Goal: Information Seeking & Learning: Learn about a topic

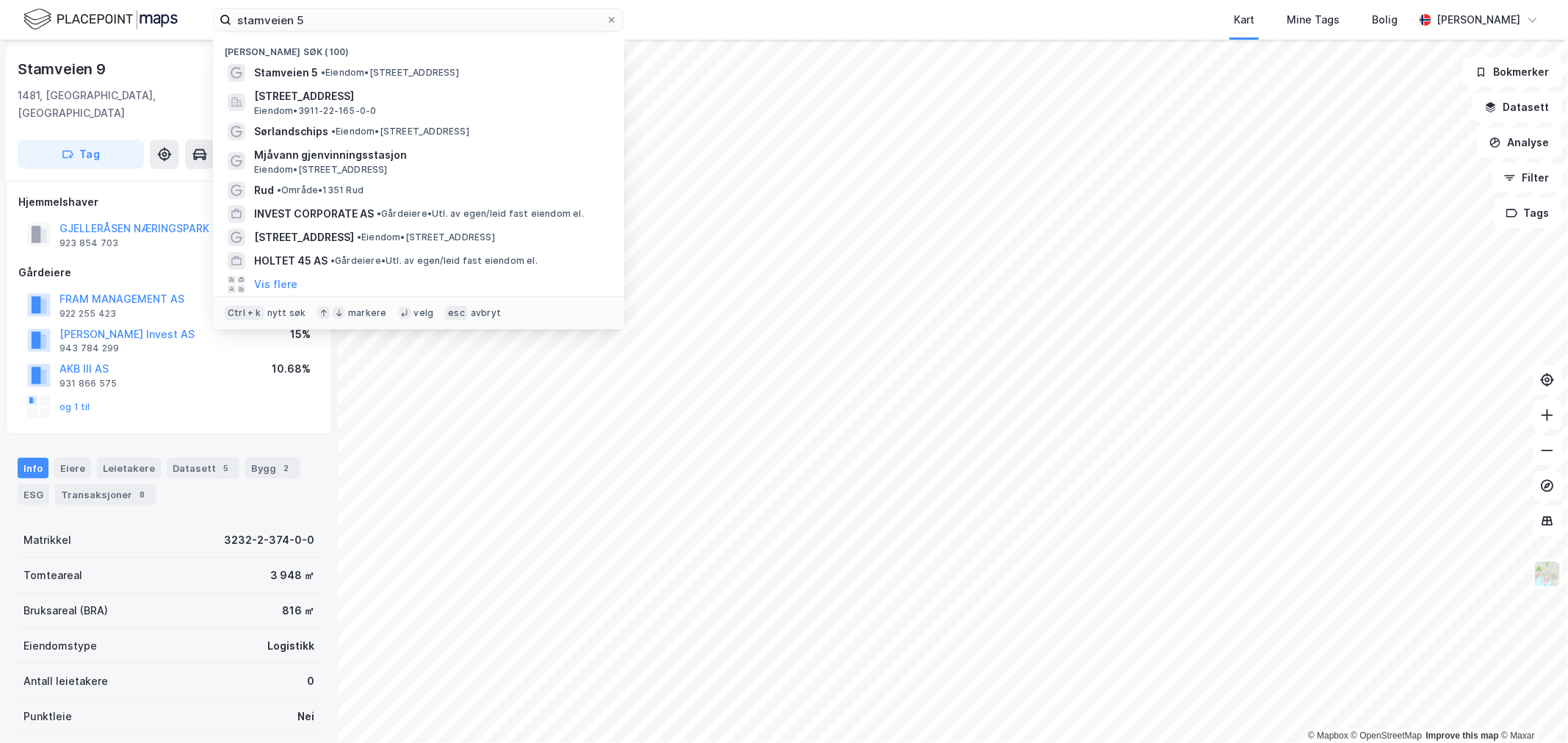
scroll to position [145, 0]
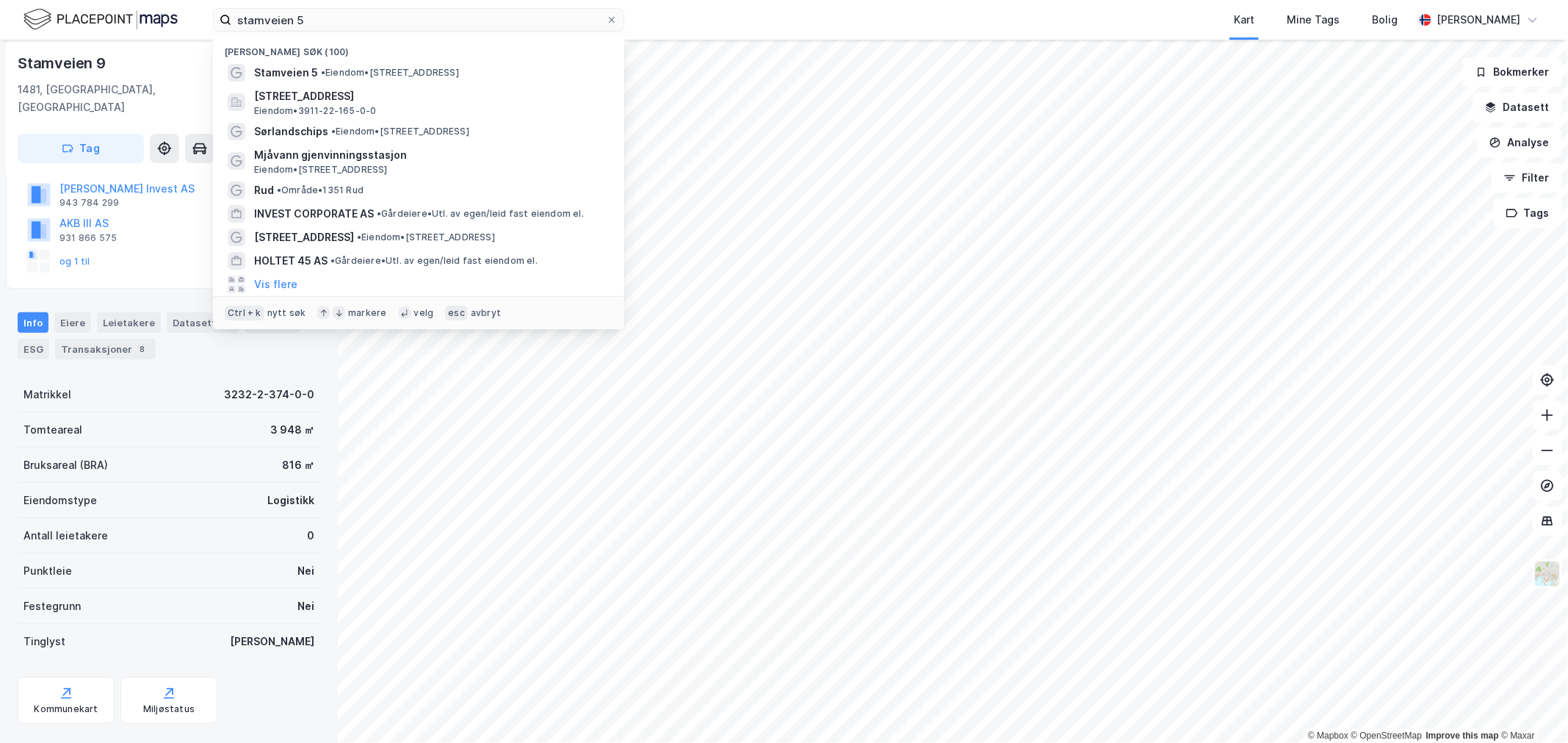
click at [275, 23] on input "stamveien 5" at bounding box center [418, 20] width 374 height 22
click at [275, 23] on input "Nordre Kullerød 1" at bounding box center [418, 20] width 374 height 22
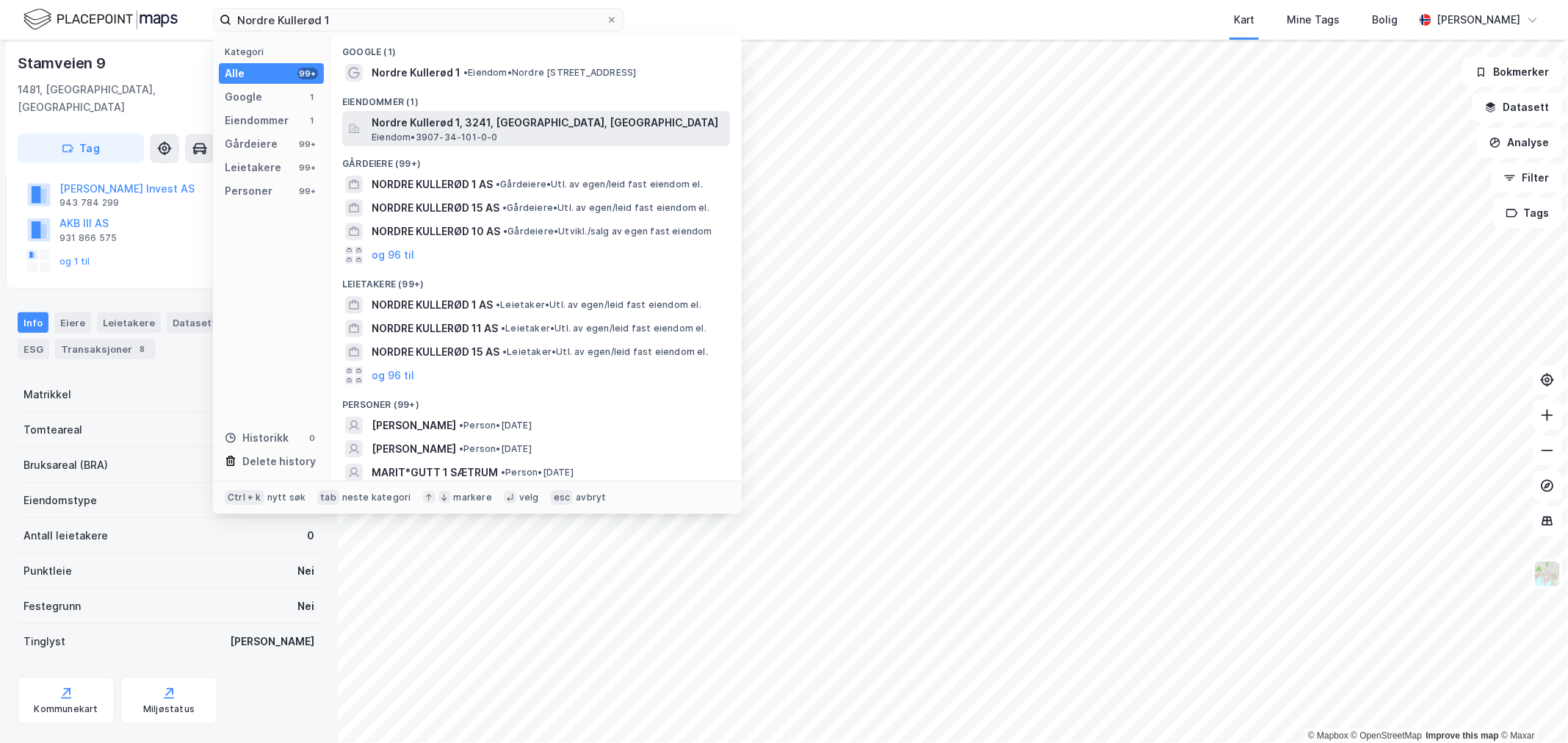
type input "Nordre Kullerød 1"
click at [444, 125] on span "Nordre Kullerød 1, 3241, [GEOGRAPHIC_DATA], [GEOGRAPHIC_DATA]" at bounding box center [548, 123] width 353 height 18
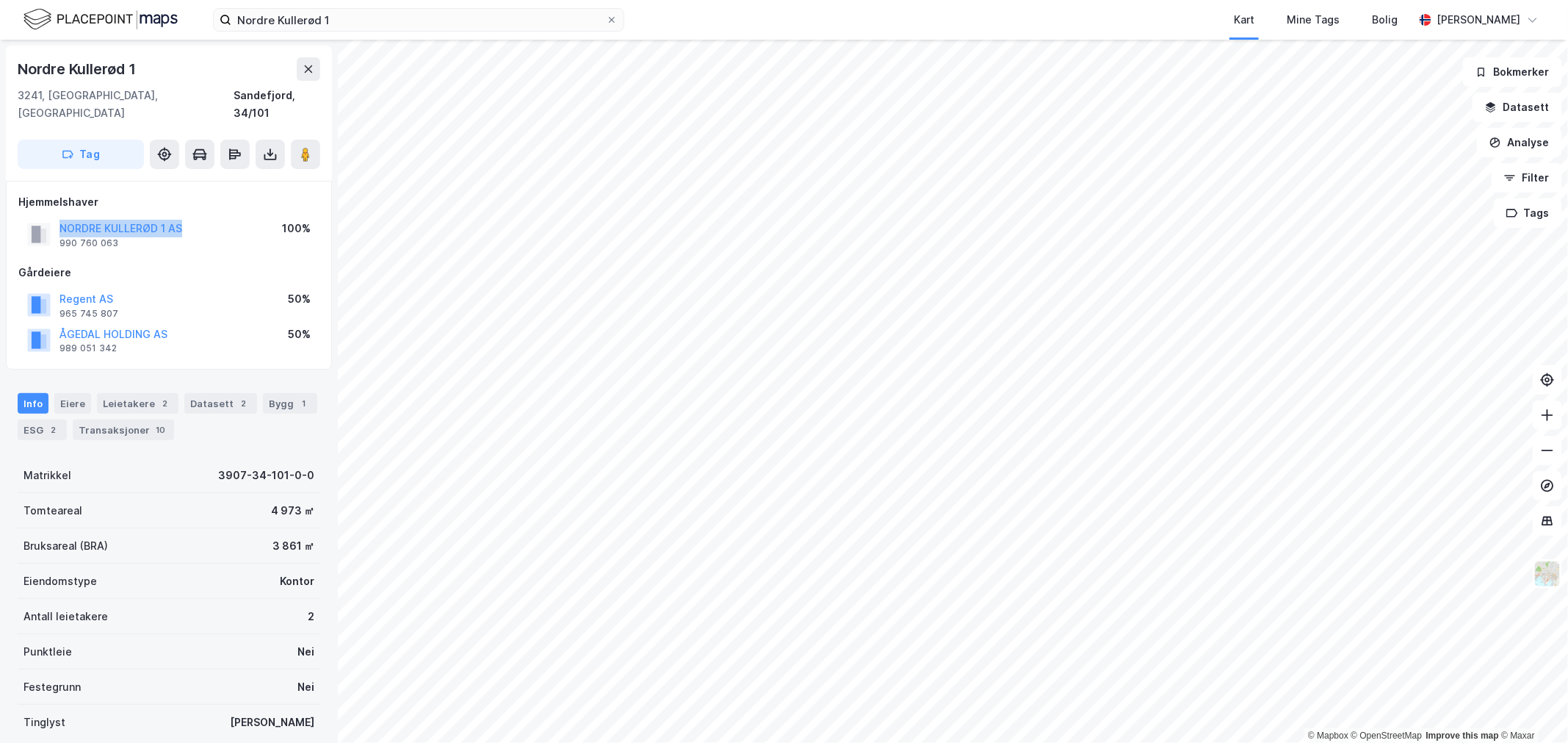
drag, startPoint x: 194, startPoint y: 214, endPoint x: 53, endPoint y: 216, distance: 141.0
click at [53, 216] on div "NORDRE KULLERØD 1 AS 990 760 063 100%" at bounding box center [168, 234] width 301 height 35
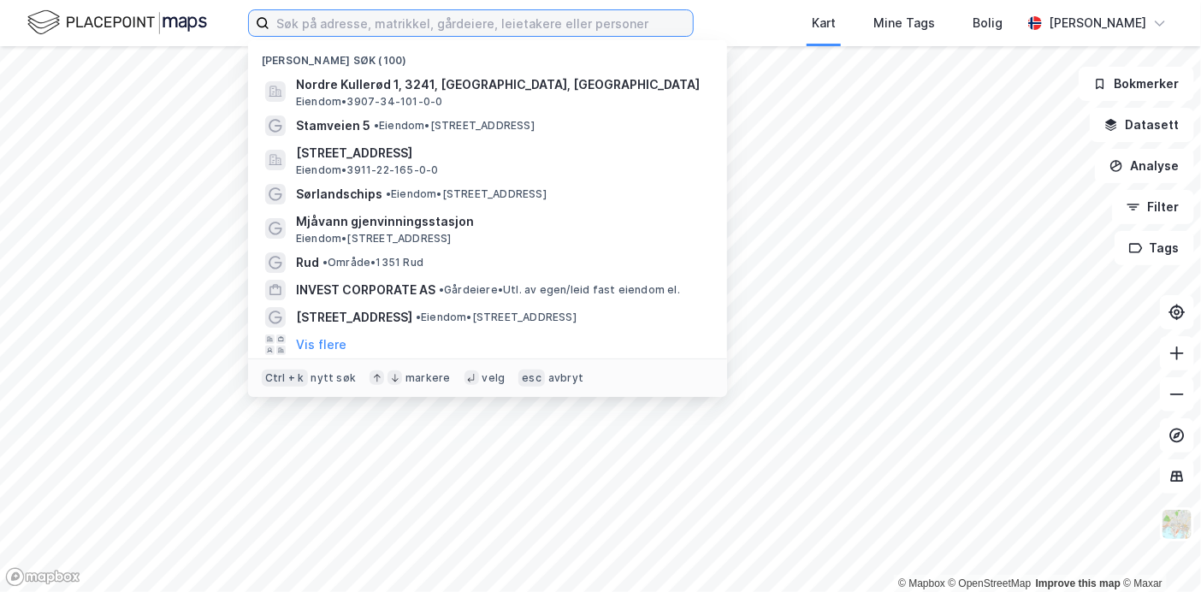
click at [300, 21] on input at bounding box center [480, 23] width 423 height 26
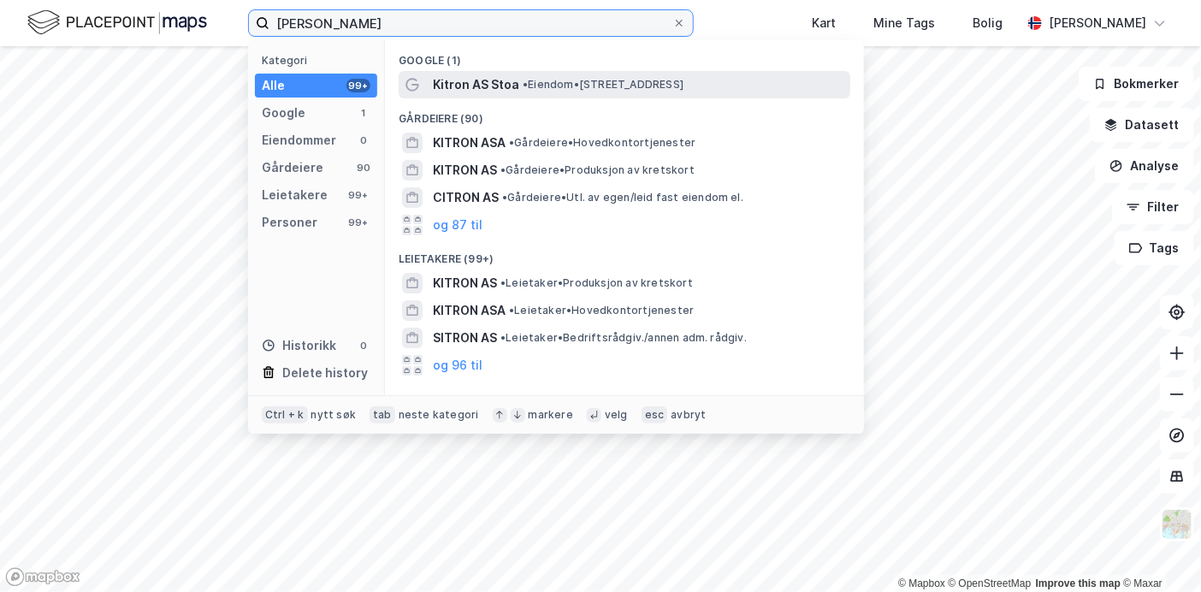
type input "[PERSON_NAME]"
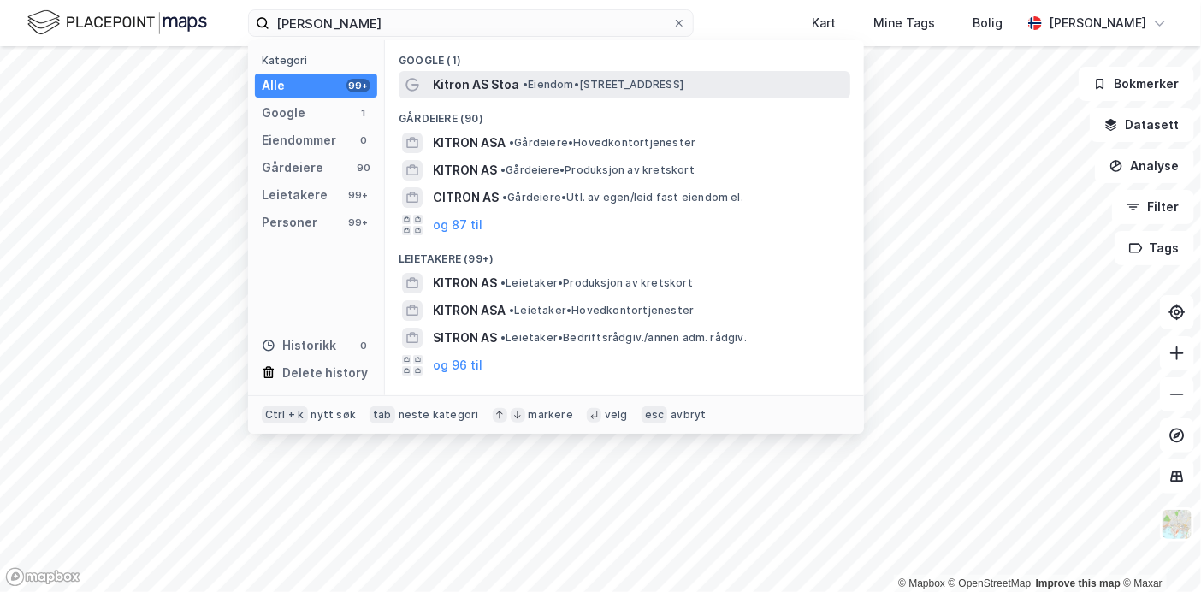
click at [482, 72] on div "Kitron AS Stoa • Eiendom • [STREET_ADDRESS]" at bounding box center [625, 84] width 452 height 27
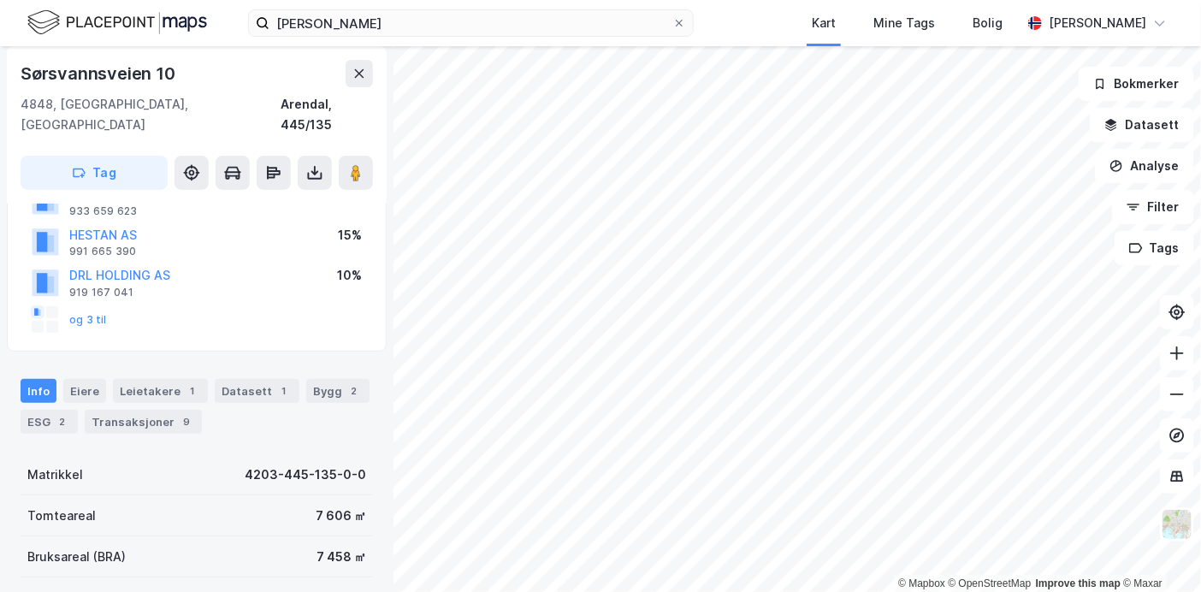
scroll to position [251, 0]
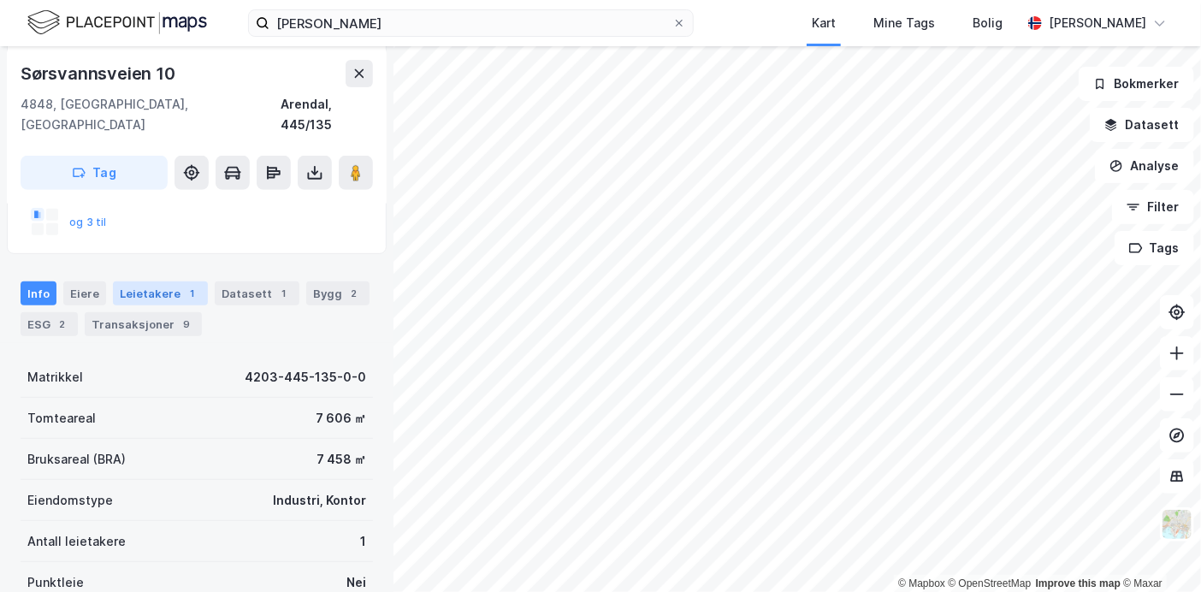
click at [169, 281] on div "Leietakere 1" at bounding box center [160, 293] width 95 height 24
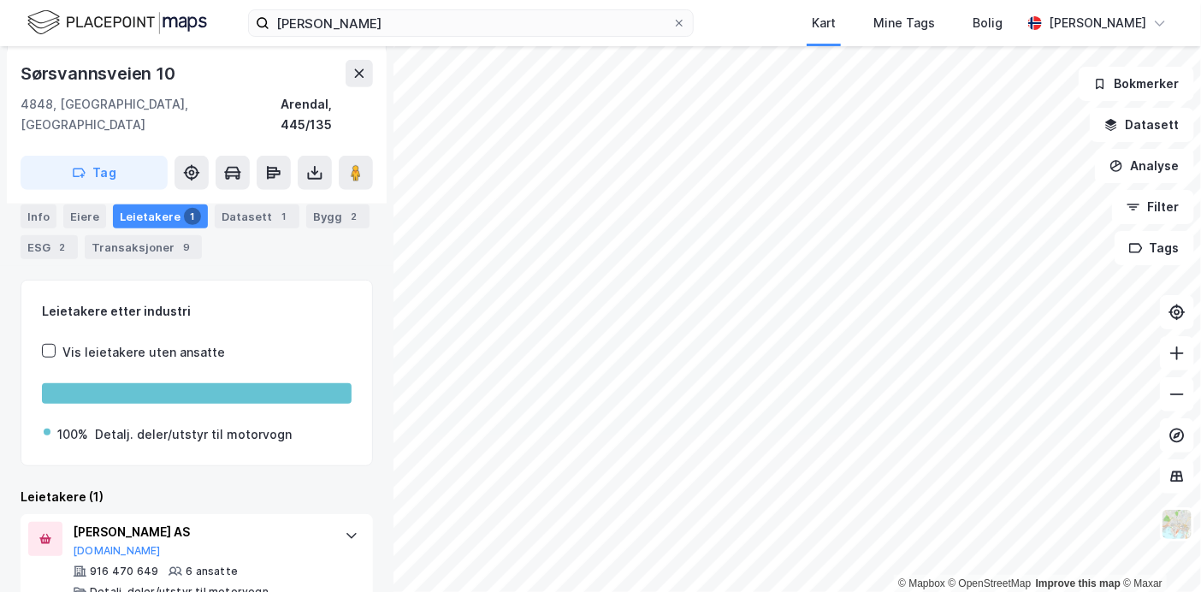
scroll to position [340, 0]
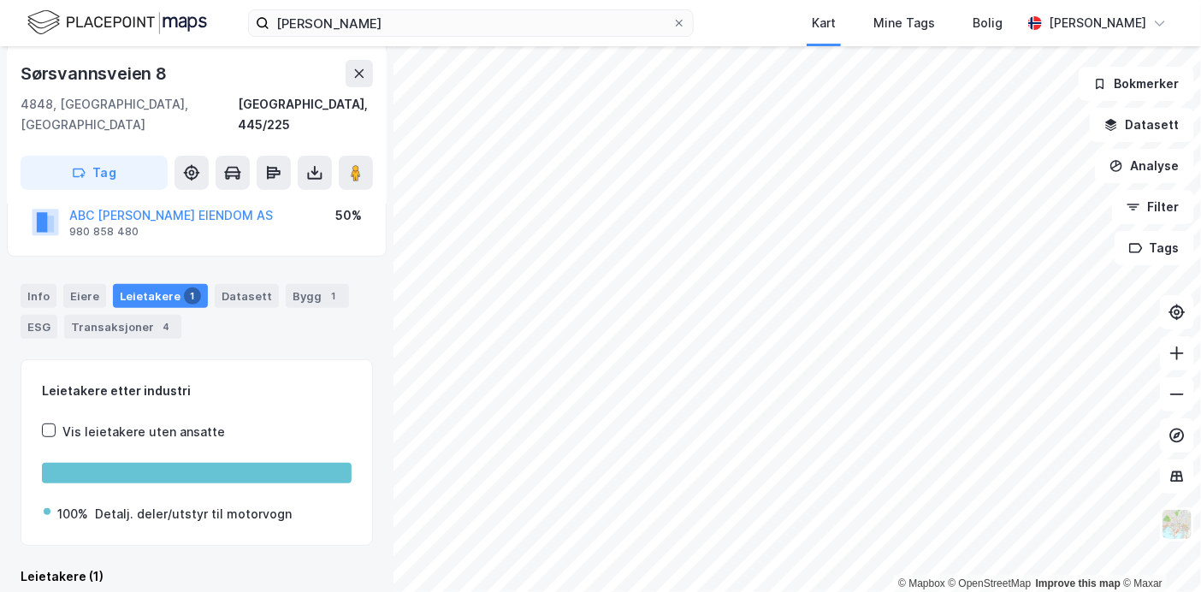
scroll to position [265, 0]
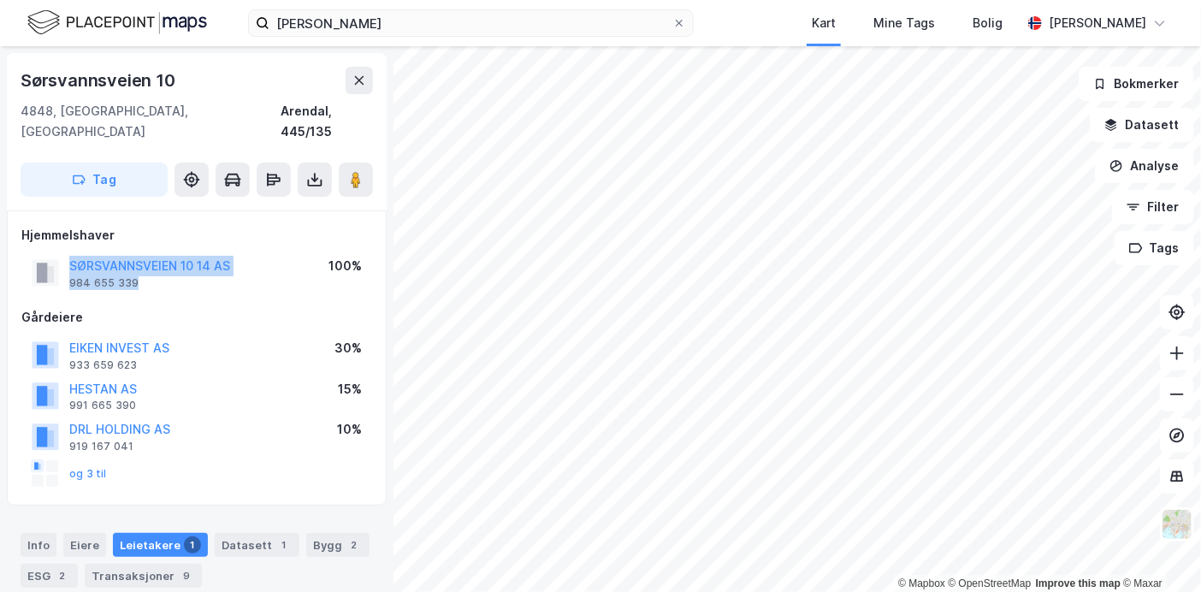
drag, startPoint x: 240, startPoint y: 260, endPoint x: 41, endPoint y: 240, distance: 200.3
click at [41, 252] on div "SØRSVANNSVEIEN 10 14 AS 984 655 339 100%" at bounding box center [196, 272] width 351 height 41
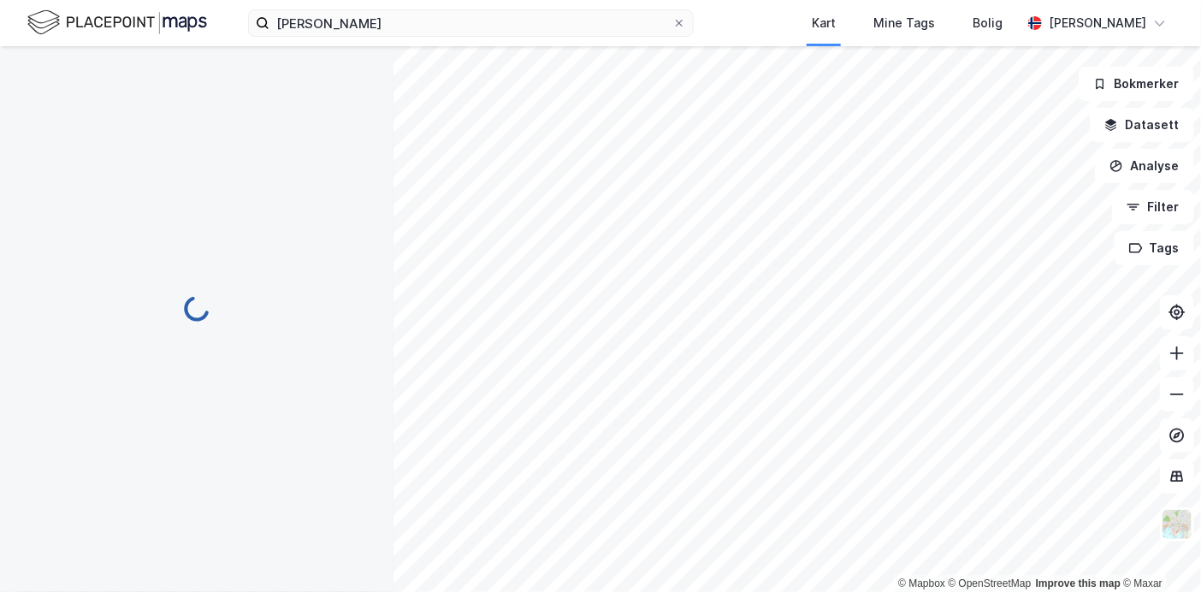
scroll to position [21, 0]
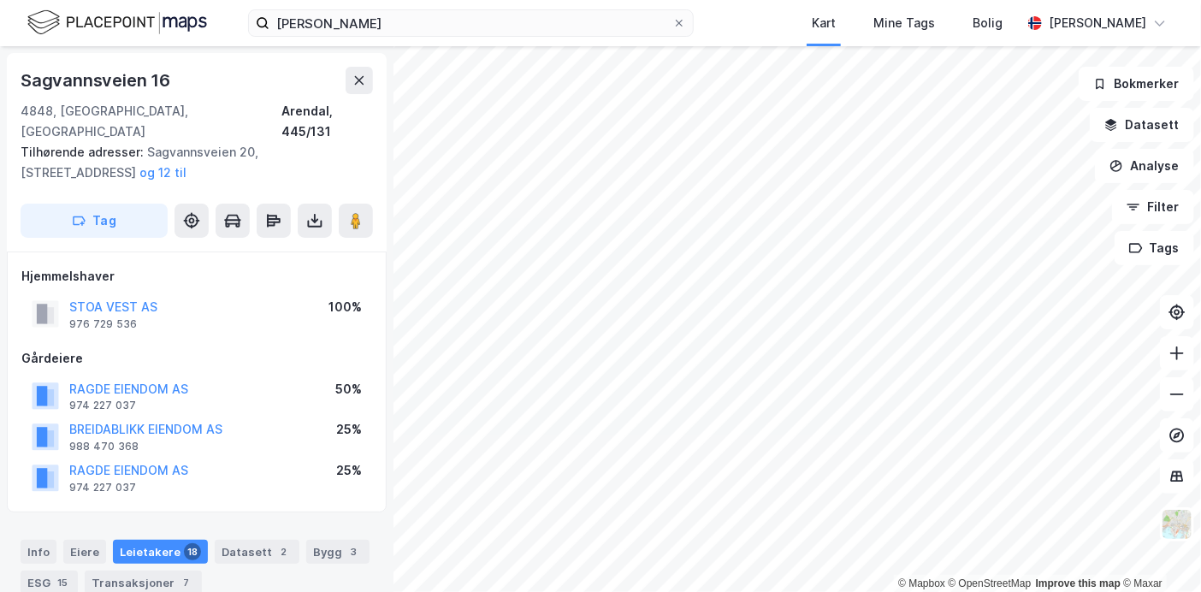
scroll to position [21, 0]
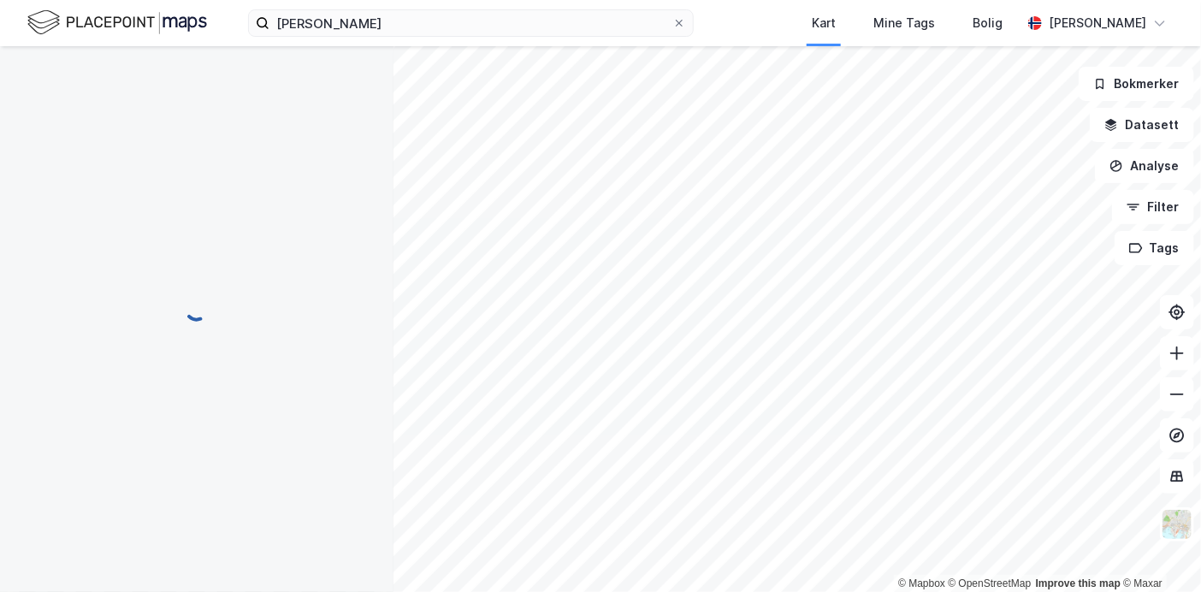
scroll to position [21, 0]
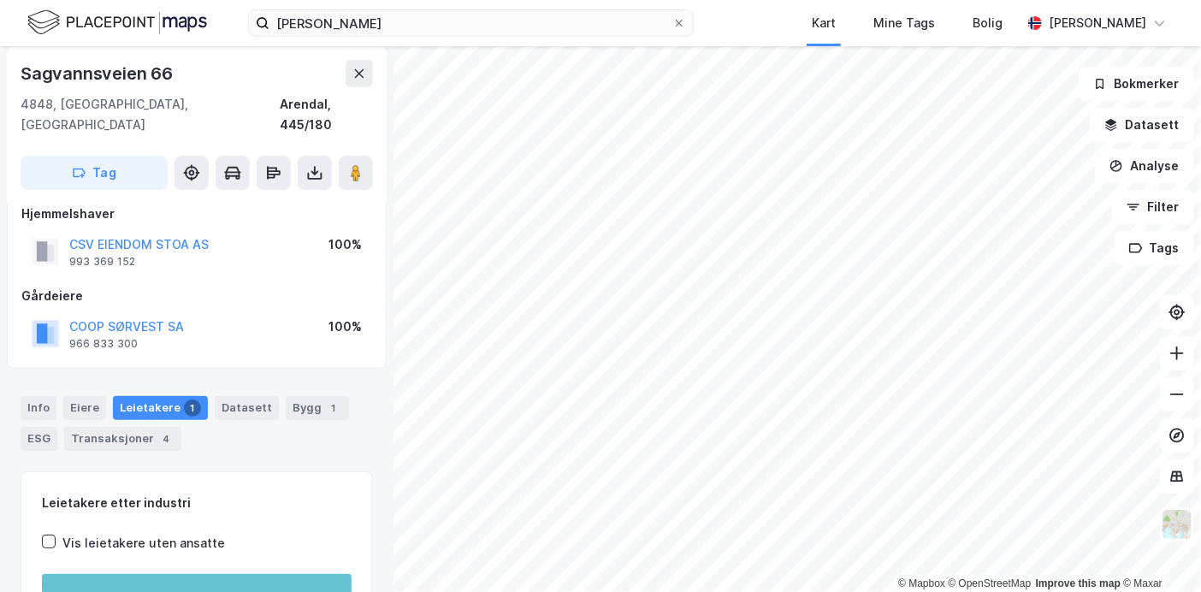
scroll to position [21, 0]
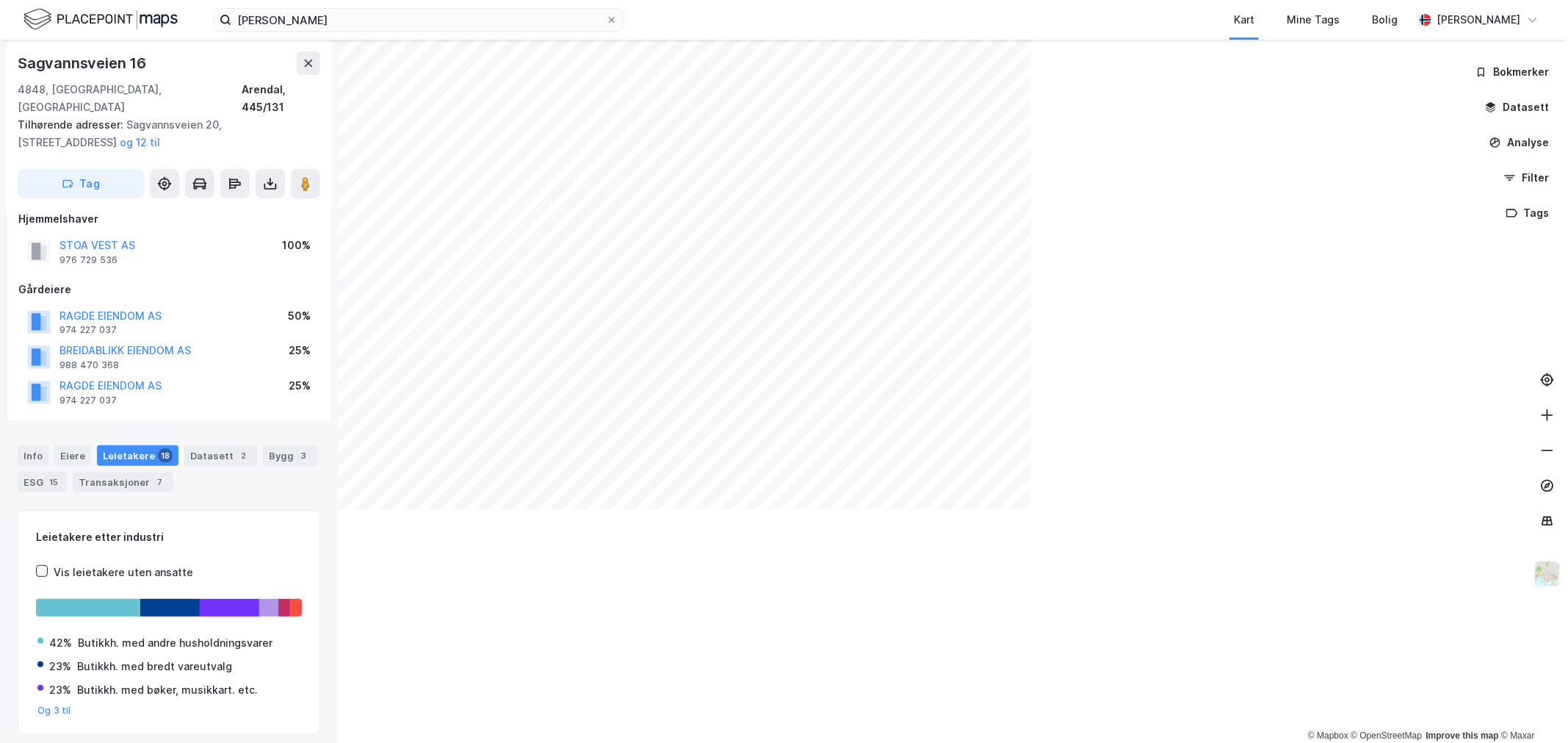
scroll to position [18, 0]
